Goal: Download file/media

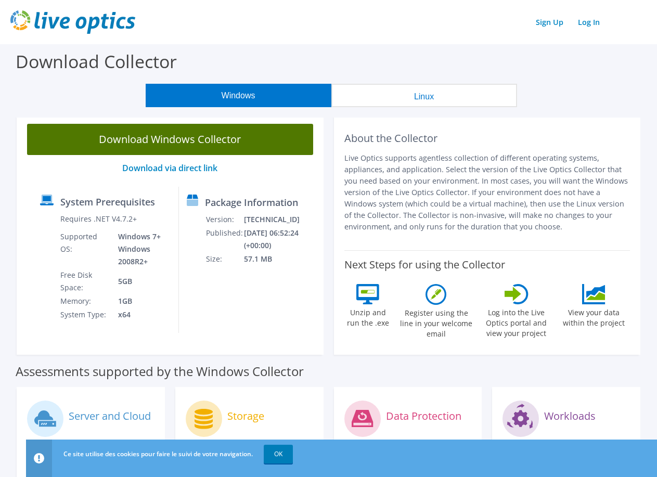
click at [161, 143] on link "Download Windows Collector" at bounding box center [170, 139] width 286 height 31
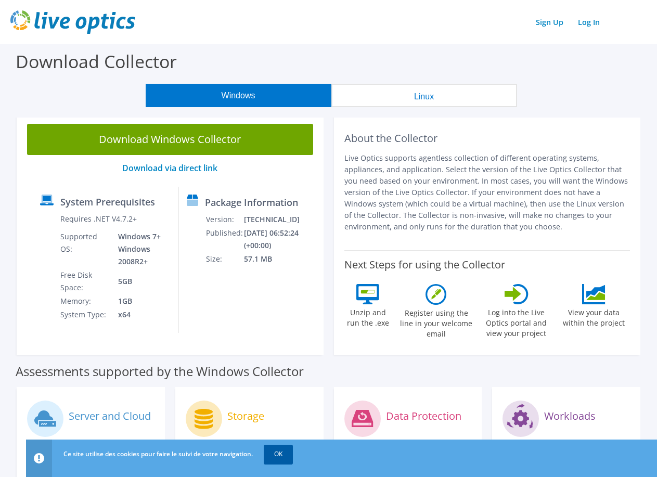
click at [283, 456] on link "OK" at bounding box center [278, 454] width 29 height 19
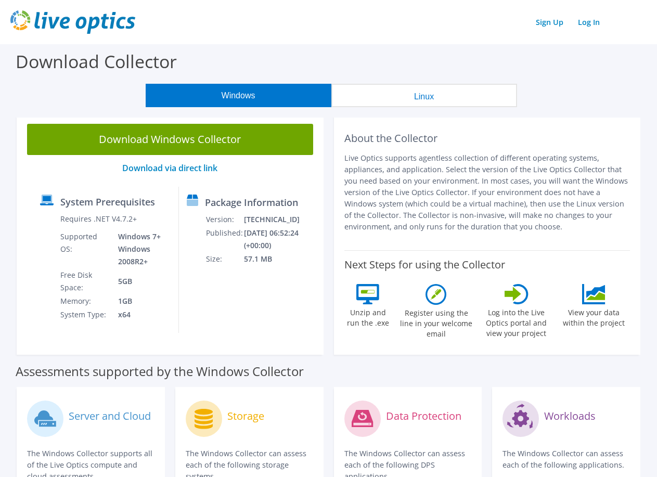
click at [257, 26] on div "Sign Up Log In" at bounding box center [328, 21] width 637 height 23
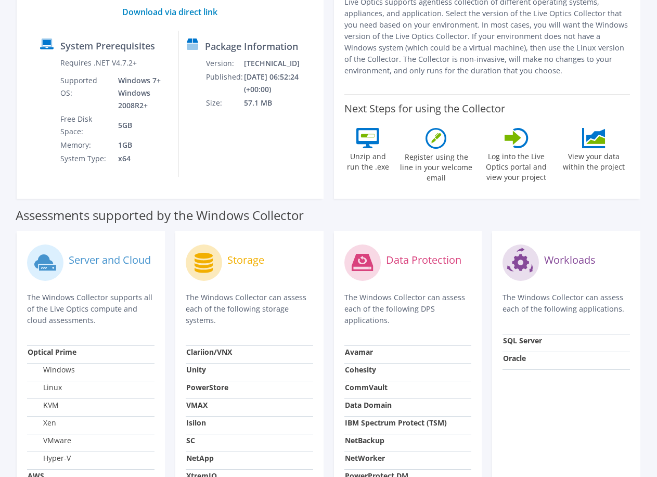
scroll to position [208, 0]
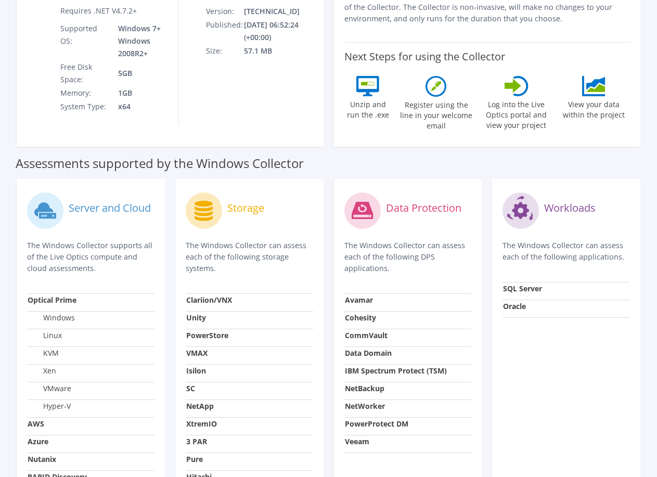
click at [519, 111] on label "Log into the Live Optics portal and view your project" at bounding box center [517, 113] width 72 height 34
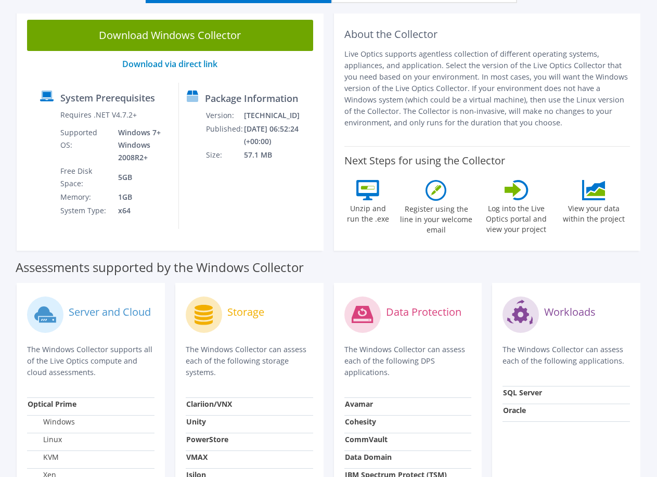
scroll to position [52, 0]
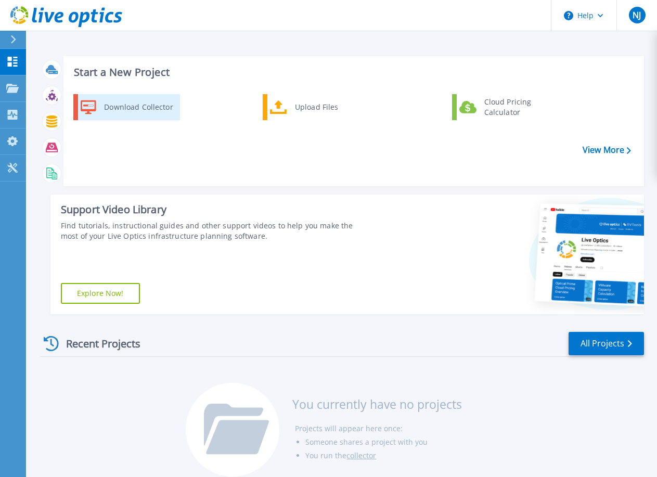
click at [119, 106] on div "Download Collector" at bounding box center [138, 107] width 79 height 21
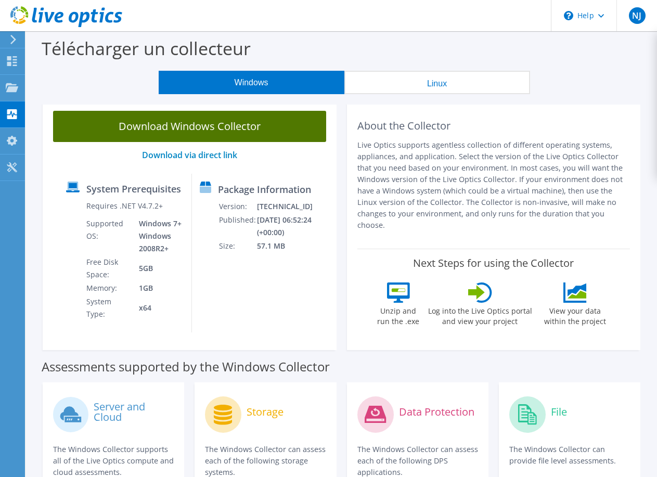
click at [206, 127] on link "Download Windows Collector" at bounding box center [189, 126] width 273 height 31
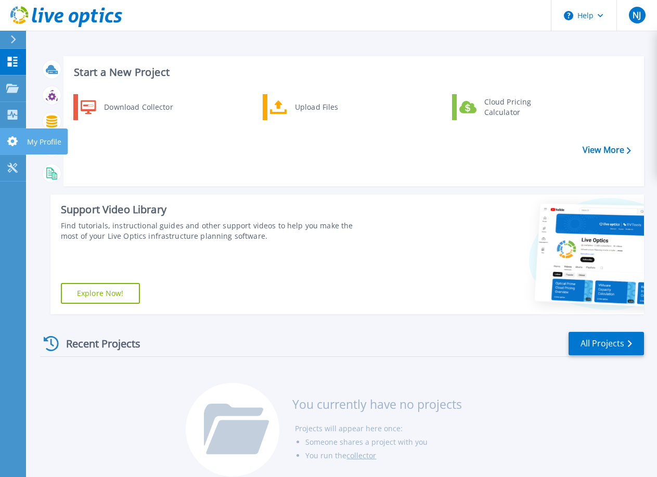
click at [11, 144] on icon at bounding box center [12, 141] width 10 height 10
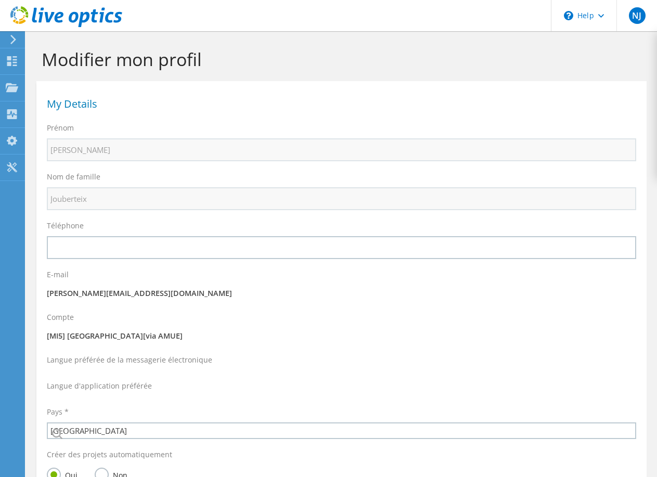
select select "73"
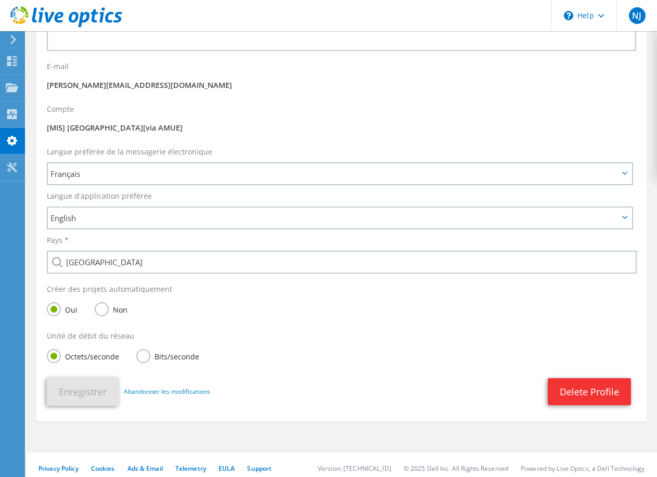
scroll to position [215, 0]
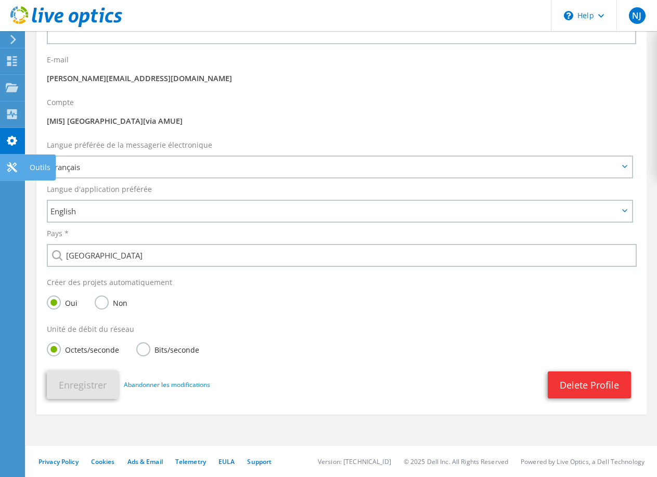
click at [12, 166] on icon at bounding box center [12, 167] width 12 height 10
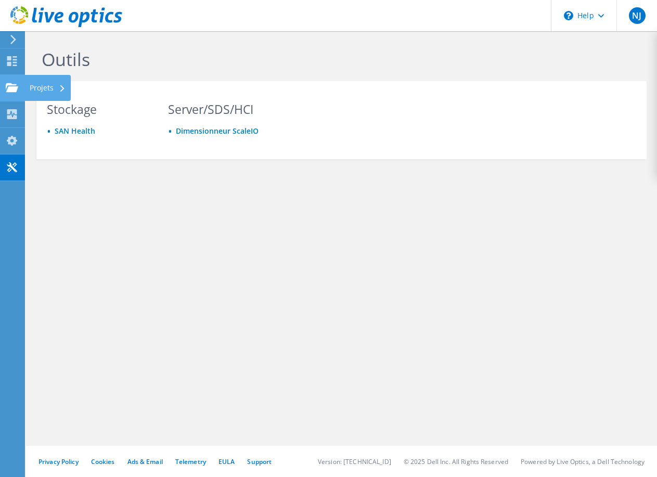
click at [13, 90] on use at bounding box center [12, 87] width 12 height 9
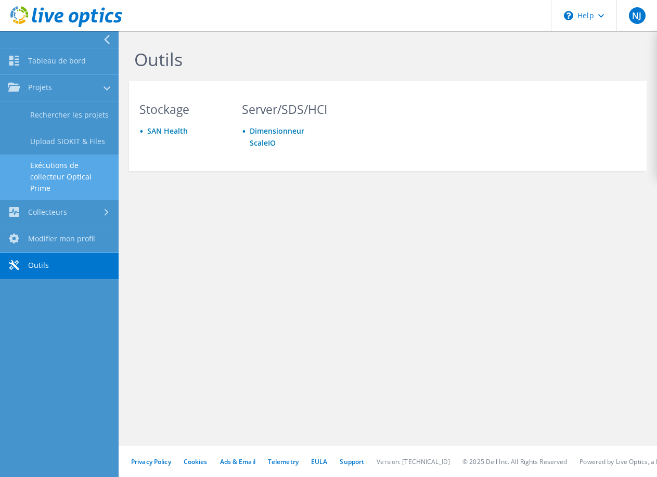
click at [57, 176] on link "Exécutions de collecteur Optical Prime" at bounding box center [59, 177] width 119 height 45
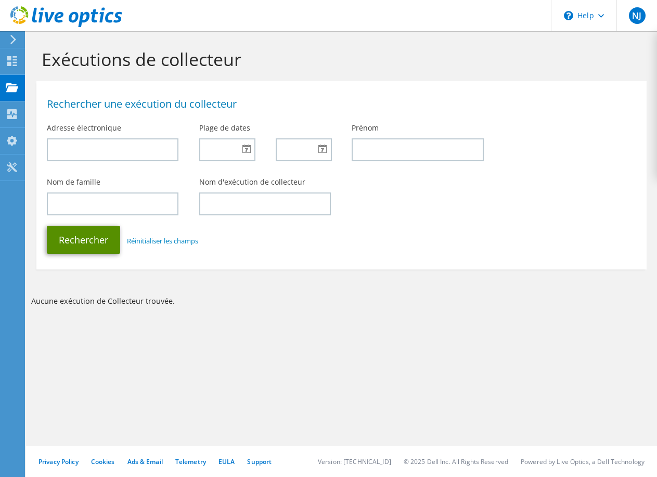
click at [82, 243] on button "Rechercher" at bounding box center [83, 240] width 73 height 28
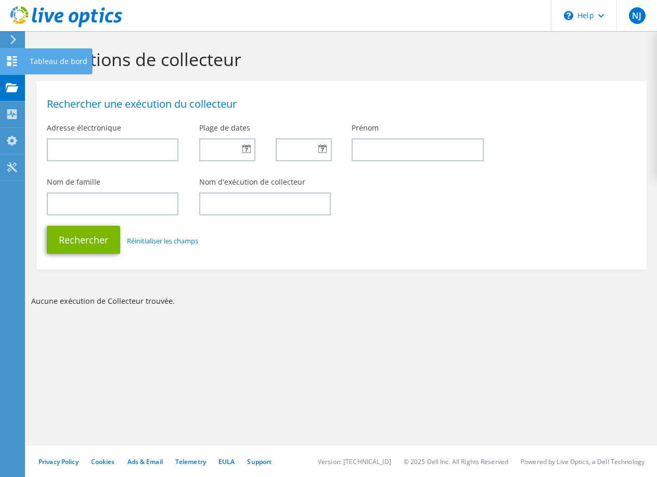
click at [14, 60] on use at bounding box center [12, 61] width 10 height 10
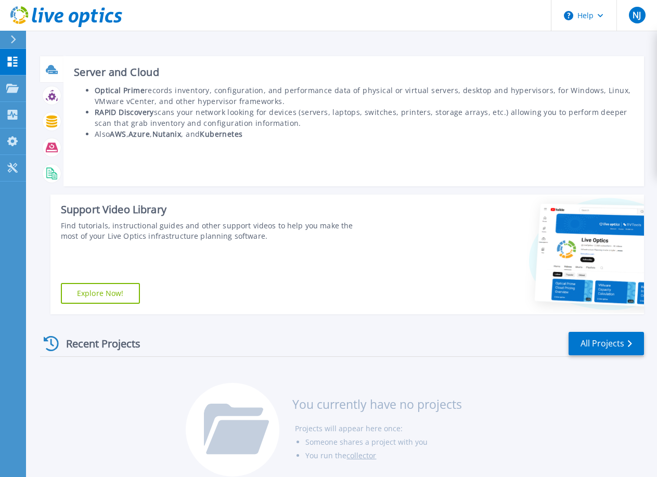
click at [50, 72] on icon at bounding box center [52, 72] width 9 height 3
click at [55, 71] on icon at bounding box center [52, 72] width 9 height 3
